Goal: Task Accomplishment & Management: Manage account settings

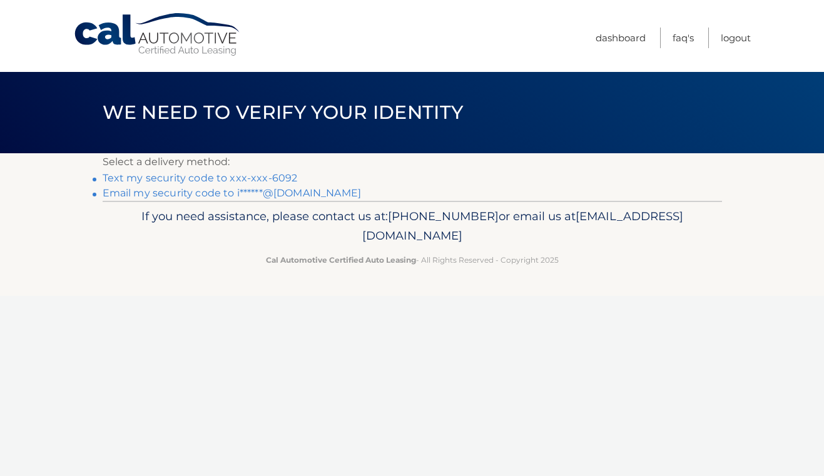
click at [260, 177] on link "Text my security code to xxx-xxx-6092" at bounding box center [200, 178] width 195 height 12
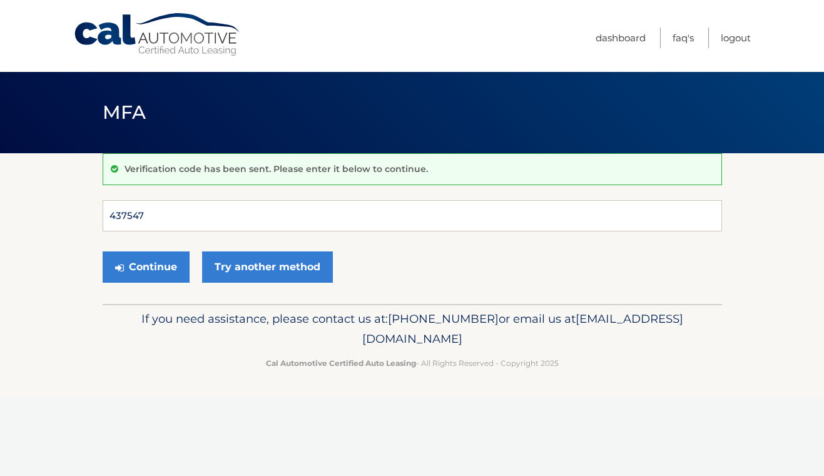
type input "437547"
click at [145, 267] on button "Continue" at bounding box center [146, 267] width 87 height 31
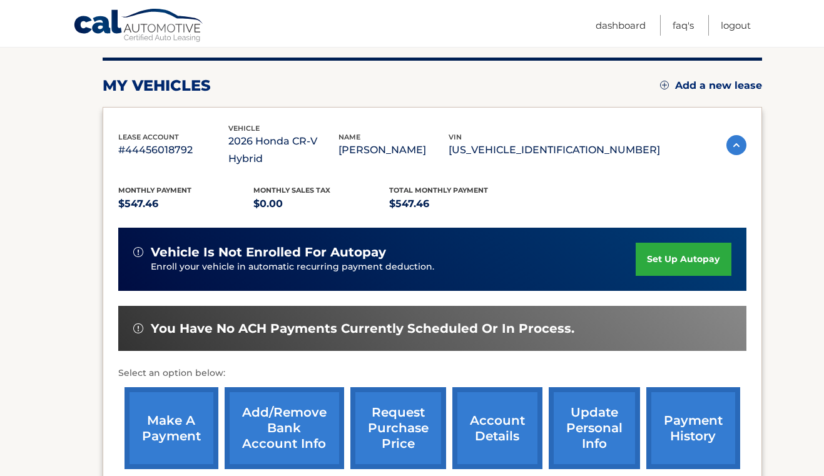
scroll to position [153, 0]
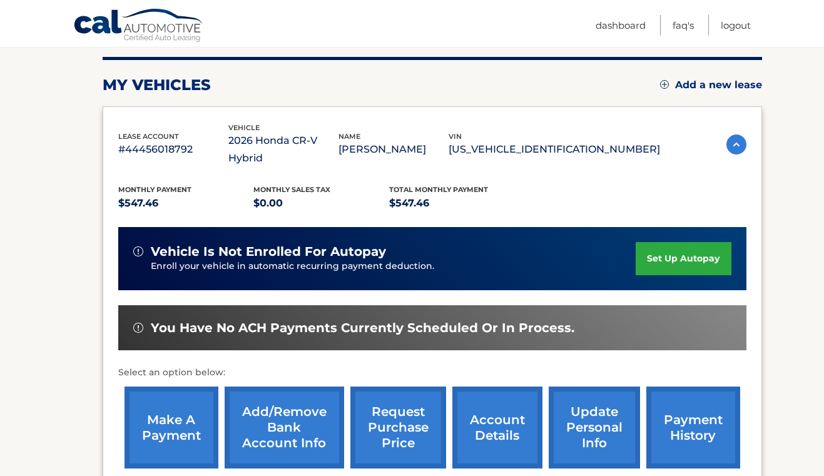
click at [685, 243] on link "set up autopay" at bounding box center [683, 258] width 95 height 33
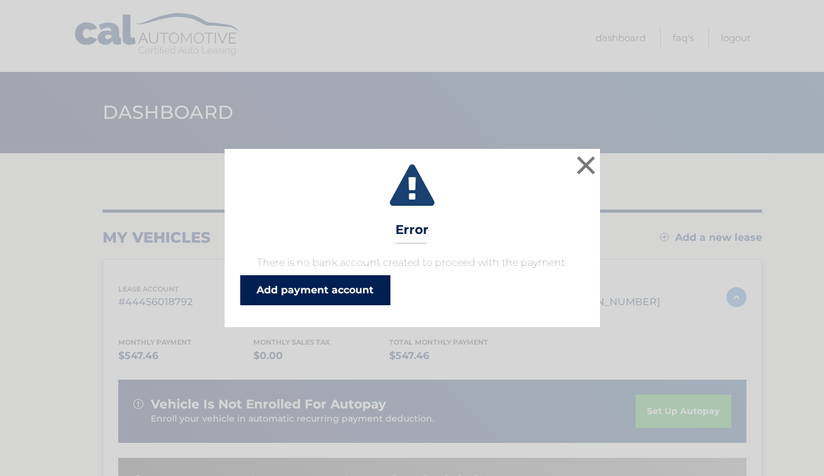
click at [366, 283] on link "Add payment account" at bounding box center [315, 290] width 150 height 30
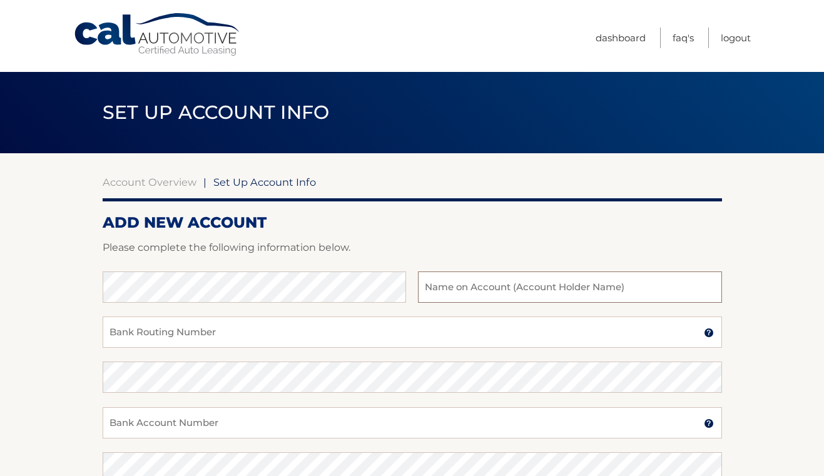
click at [526, 286] on input "text" at bounding box center [570, 287] width 304 height 31
type input "[PERSON_NAME]"
click at [295, 332] on input "Bank Routing Number" at bounding box center [413, 332] width 620 height 31
drag, startPoint x: 163, startPoint y: 335, endPoint x: 94, endPoint y: 335, distance: 69.5
click at [94, 335] on section "Account Overview | Set Up Account Info ADD NEW ACCOUNT Please complete the foll…" at bounding box center [412, 392] width 824 height 478
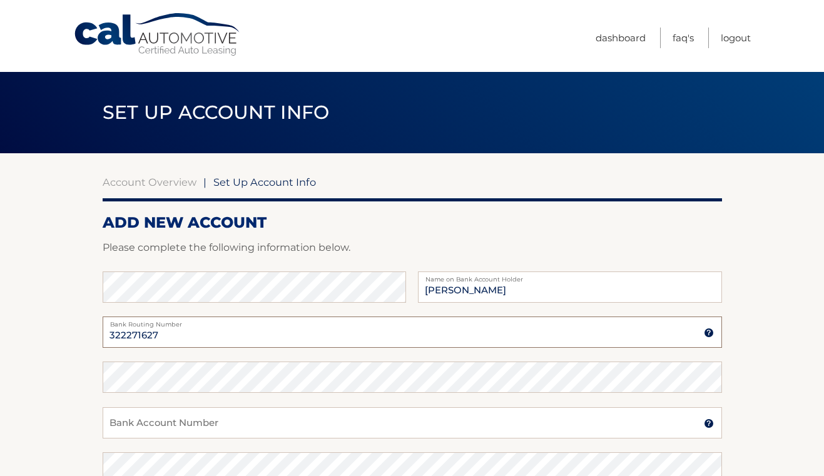
type input "322271627"
click at [156, 425] on input "Bank Account Number" at bounding box center [413, 422] width 620 height 31
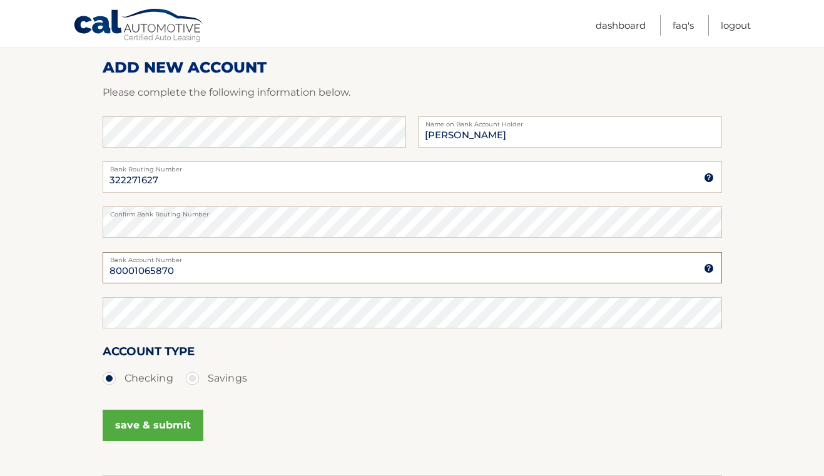
scroll to position [170, 0]
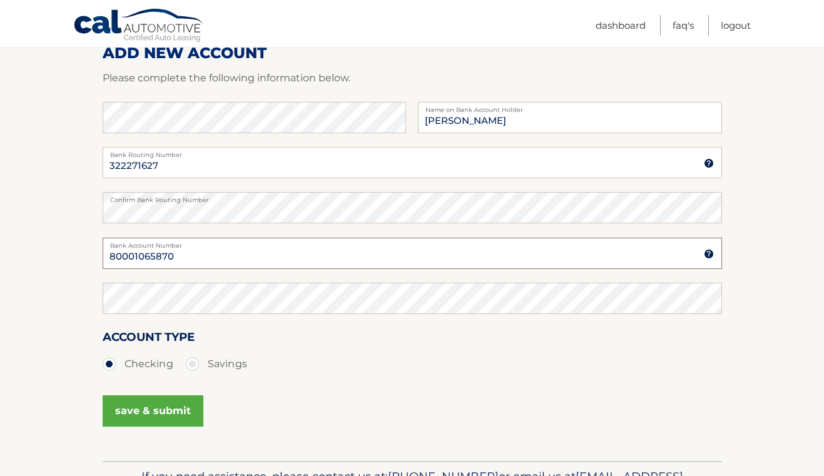
drag, startPoint x: 177, startPoint y: 254, endPoint x: 106, endPoint y: 253, distance: 70.7
click at [106, 253] on input "80001065870" at bounding box center [413, 253] width 620 height 31
type input "80001065870"
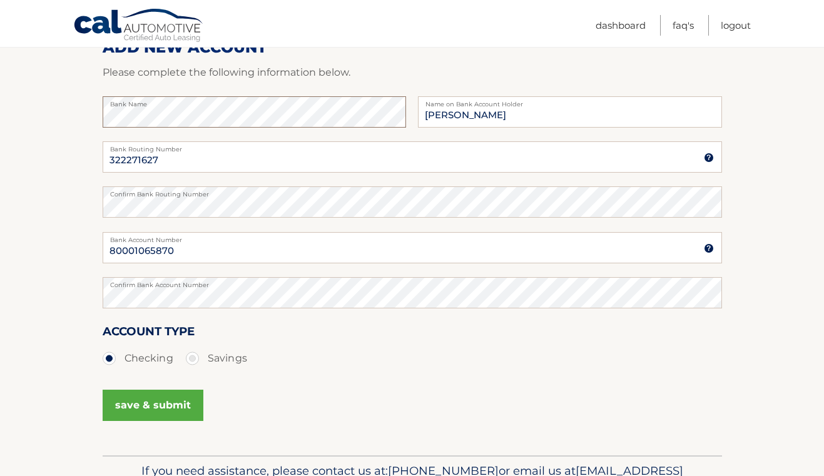
scroll to position [164, 0]
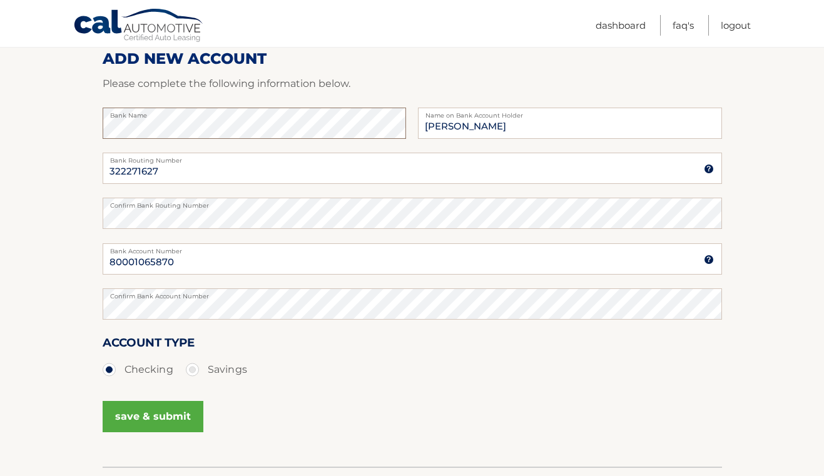
click at [48, 120] on section "Account Overview | Set Up Account Info ADD NEW ACCOUNT Please complete the foll…" at bounding box center [412, 228] width 824 height 478
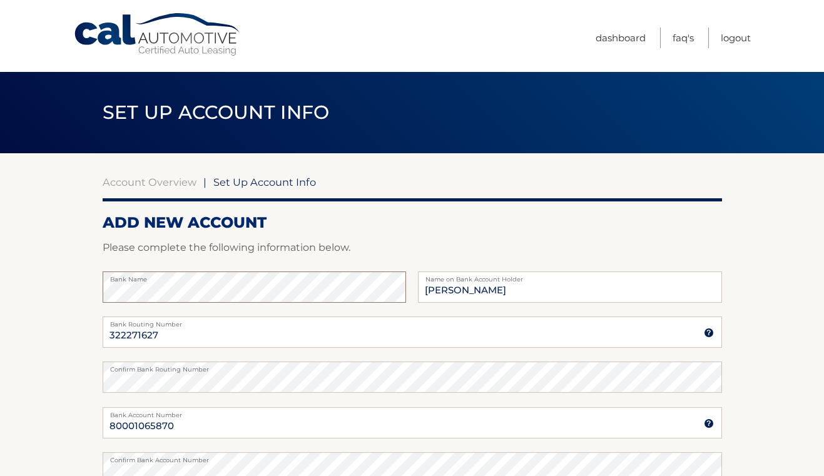
scroll to position [0, 0]
